Goal: Navigation & Orientation: Find specific page/section

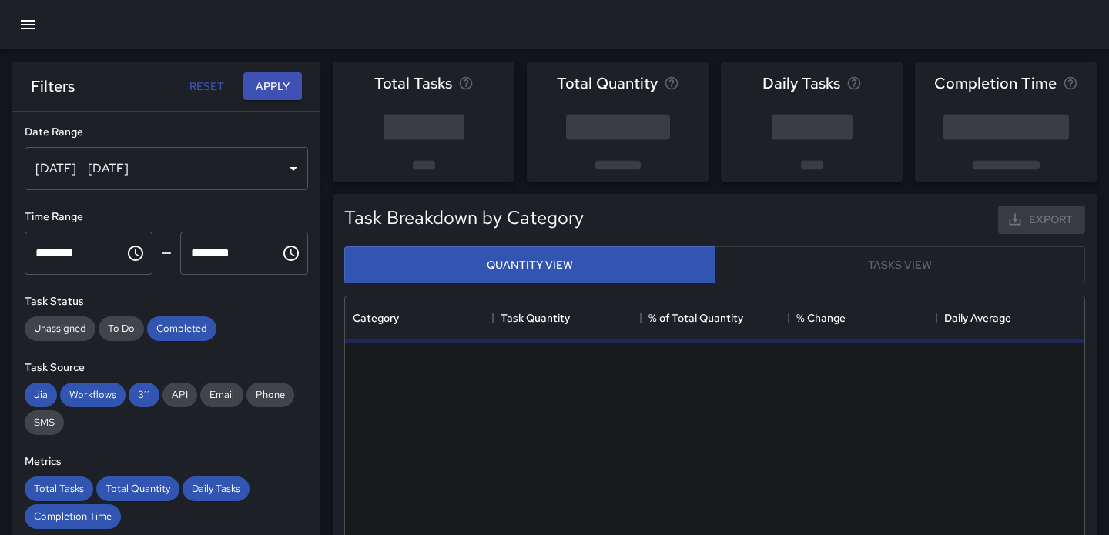
scroll to position [460, 739]
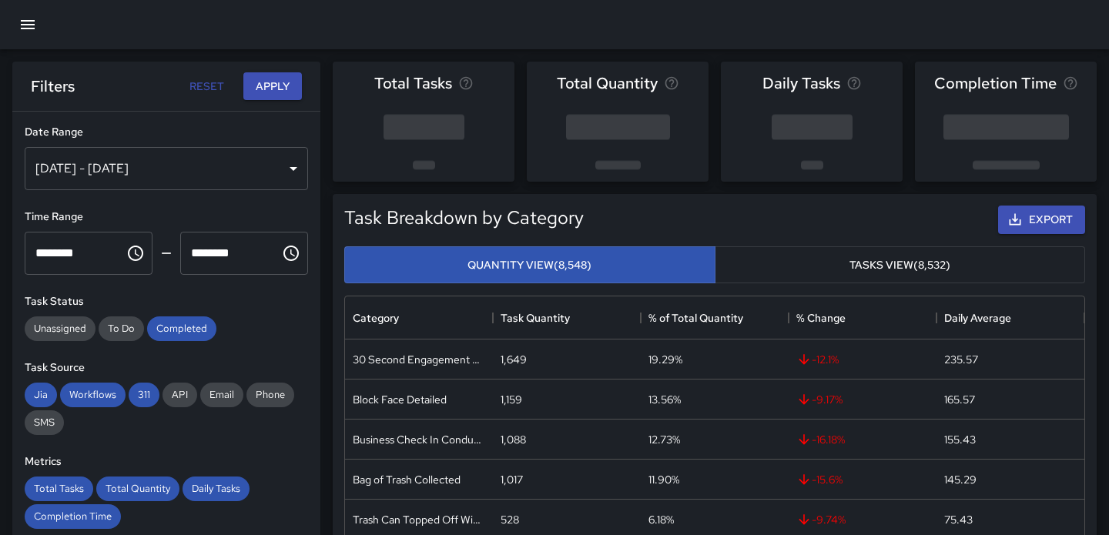
click at [35, 25] on icon "button" at bounding box center [27, 24] width 18 height 18
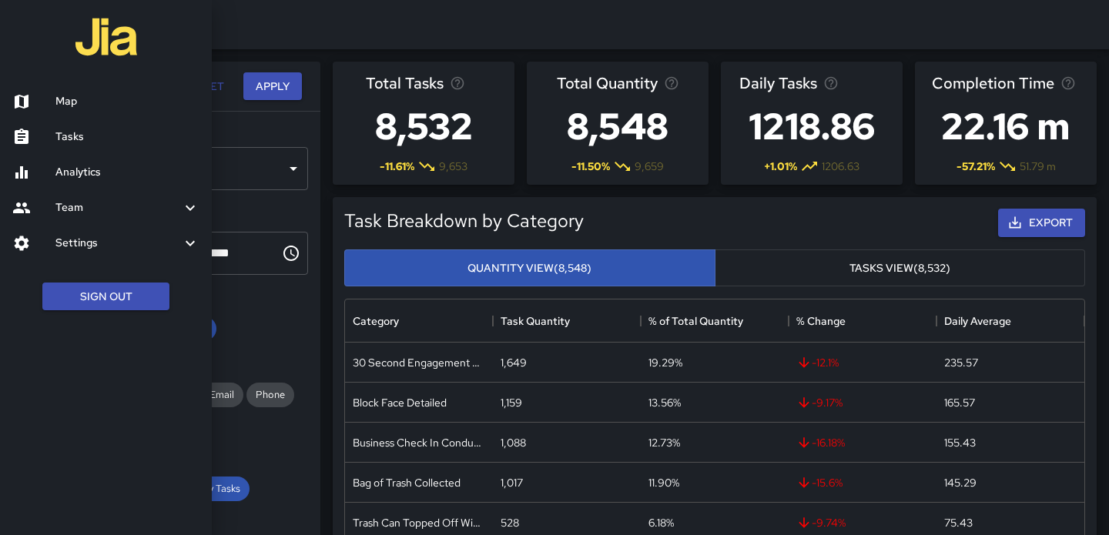
click at [67, 100] on h6 "Map" at bounding box center [127, 101] width 144 height 17
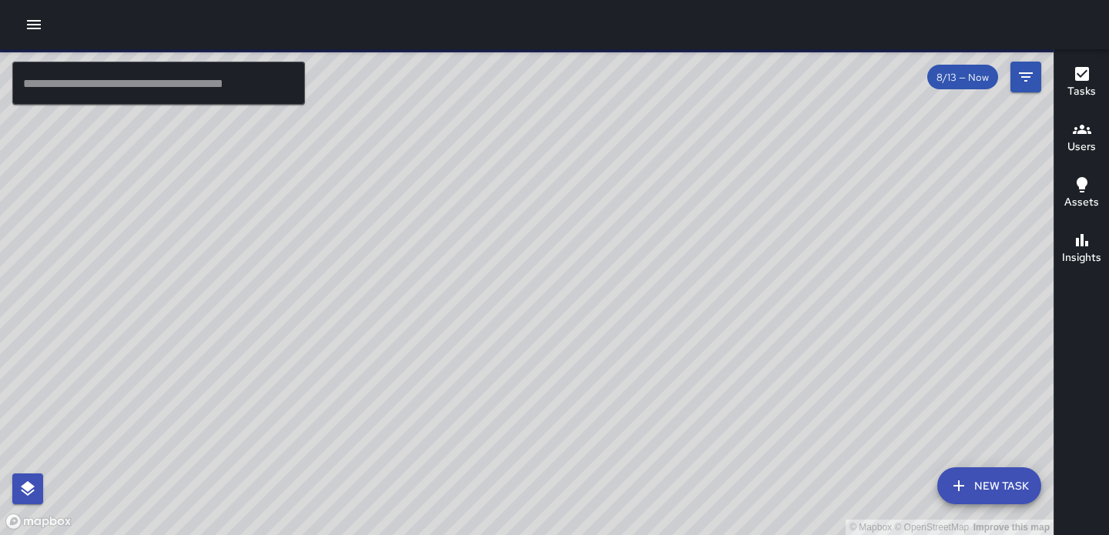
drag, startPoint x: 705, startPoint y: 288, endPoint x: 340, endPoint y: 438, distance: 394.0
click at [340, 438] on div "© Mapbox © OpenStreetMap Improve this map" at bounding box center [526, 292] width 1053 height 486
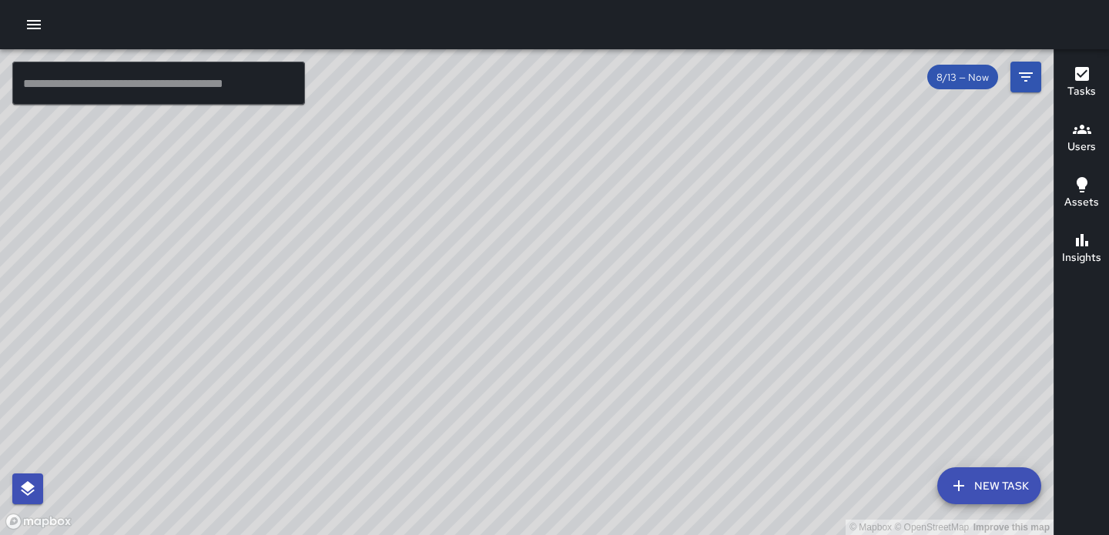
drag, startPoint x: 497, startPoint y: 401, endPoint x: 428, endPoint y: 400, distance: 68.5
click at [428, 400] on div "© Mapbox © OpenStreetMap Improve this map" at bounding box center [526, 292] width 1053 height 486
click at [339, 170] on div "© Mapbox © OpenStreetMap Improve this map" at bounding box center [526, 292] width 1053 height 486
drag, startPoint x: 348, startPoint y: 227, endPoint x: 347, endPoint y: 241, distance: 13.9
click at [347, 241] on div "© Mapbox © OpenStreetMap Improve this map" at bounding box center [526, 292] width 1053 height 486
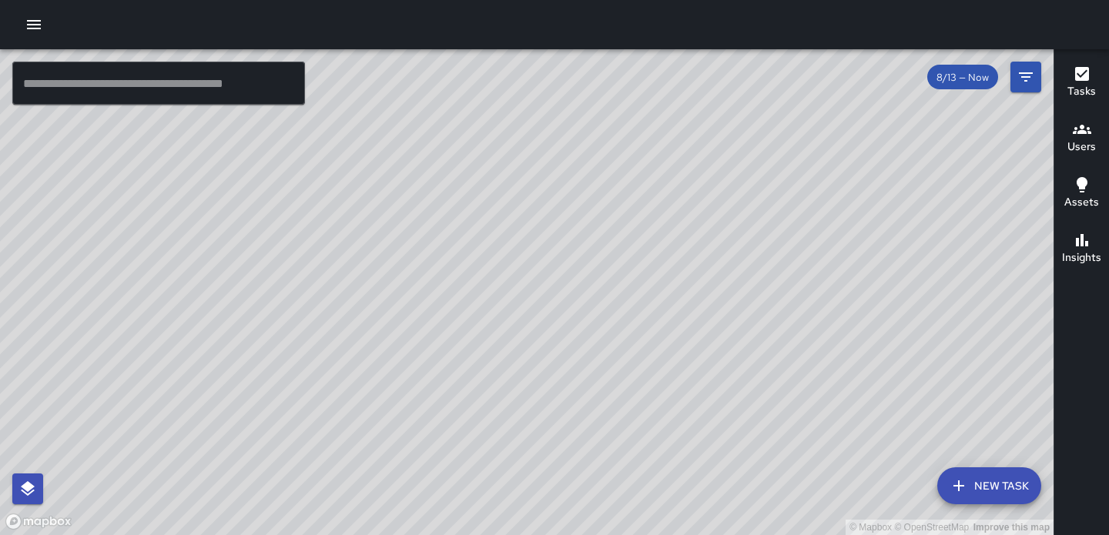
drag, startPoint x: 380, startPoint y: 244, endPoint x: 364, endPoint y: 283, distance: 42.5
click at [364, 284] on div "© Mapbox © OpenStreetMap Improve this map" at bounding box center [526, 292] width 1053 height 486
drag, startPoint x: 628, startPoint y: 299, endPoint x: 766, endPoint y: 266, distance: 142.3
click at [766, 266] on div "© Mapbox © OpenStreetMap Improve this map" at bounding box center [526, 292] width 1053 height 486
drag, startPoint x: 768, startPoint y: 279, endPoint x: 698, endPoint y: 310, distance: 76.9
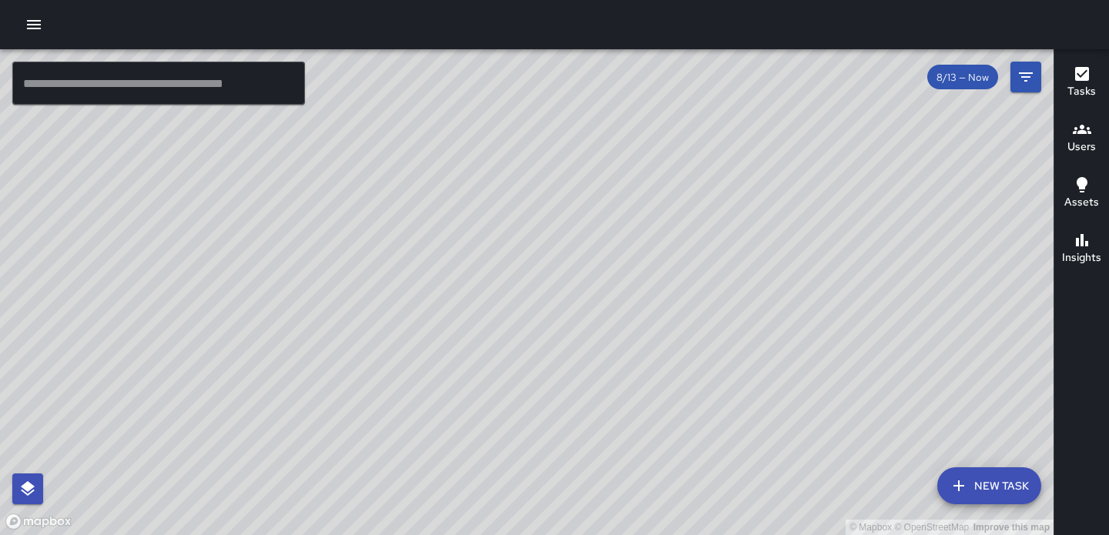
click at [698, 310] on div "© Mapbox © OpenStreetMap Improve this map" at bounding box center [526, 292] width 1053 height 486
drag, startPoint x: 698, startPoint y: 310, endPoint x: 700, endPoint y: 300, distance: 10.9
click at [700, 300] on div "© Mapbox © OpenStreetMap Improve this map" at bounding box center [526, 292] width 1053 height 486
